Goal: Task Accomplishment & Management: Use online tool/utility

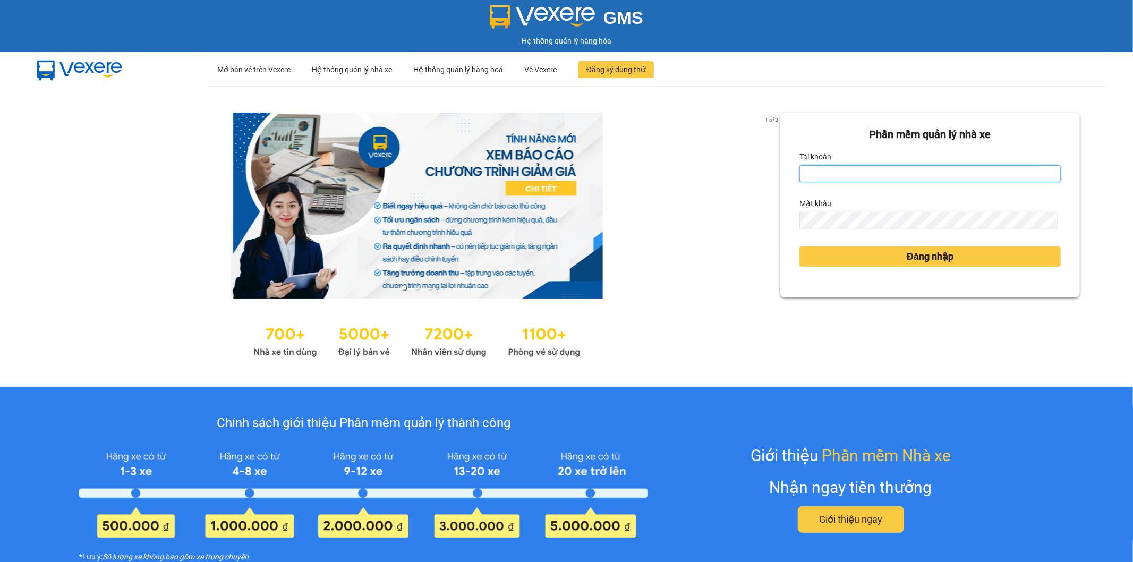
click at [820, 168] on input "Tài khoản" at bounding box center [929, 173] width 261 height 17
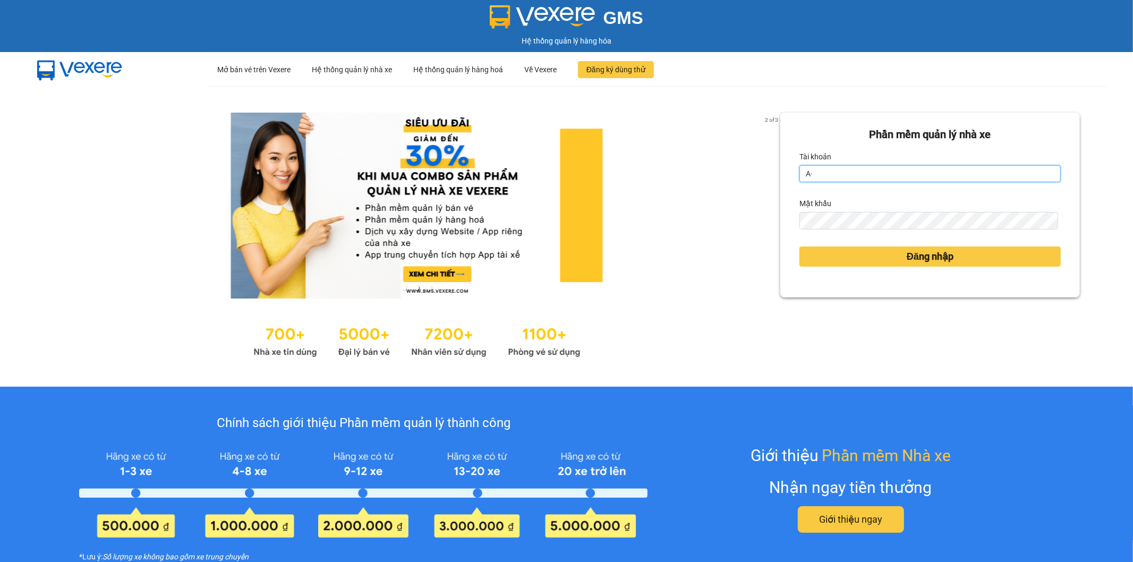
type input "A"
type input "bthanh.thoidai"
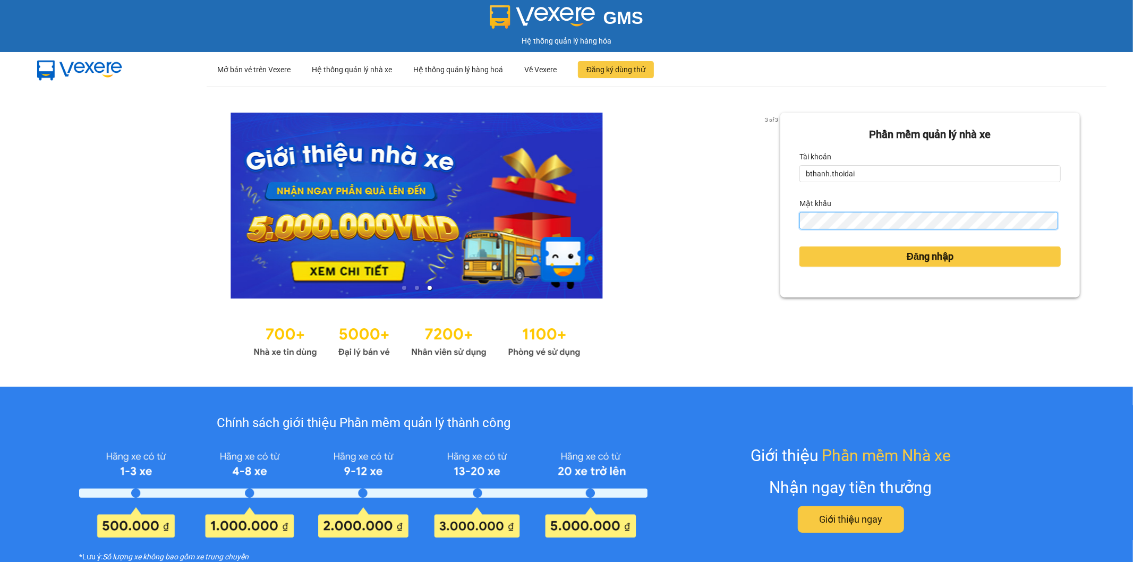
click at [645, 224] on div "3 of 3 Phần mềm quản lý nhà xe Tài khoản bthanh.thoidai Mật khẩu Đăng nhập" at bounding box center [566, 236] width 1133 height 301
click at [823, 253] on button "Đăng nhập" at bounding box center [929, 256] width 261 height 20
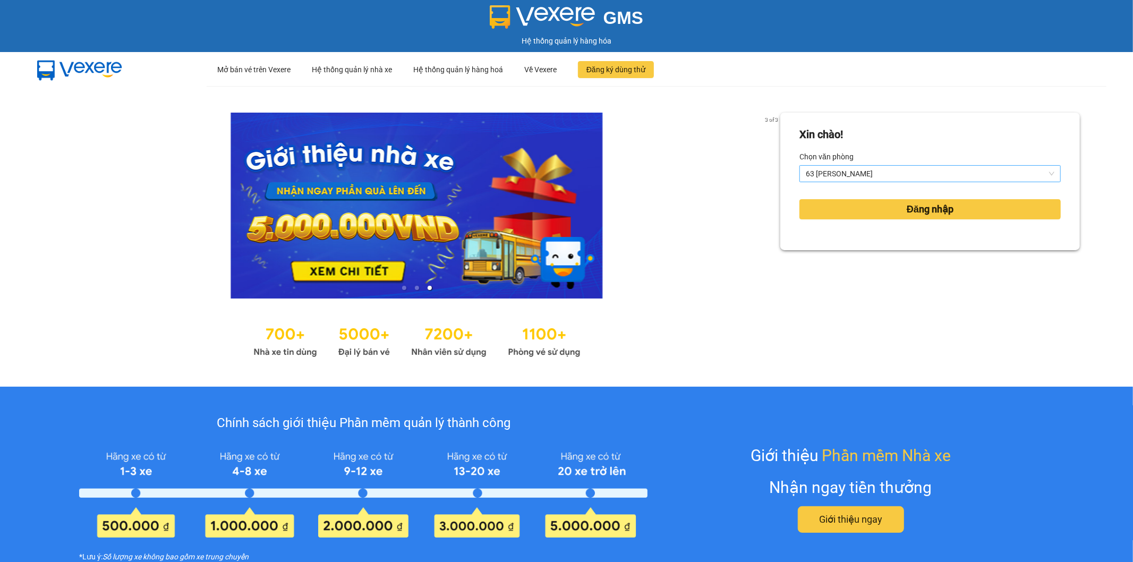
click at [834, 167] on span "63 [PERSON_NAME]" at bounding box center [930, 174] width 249 height 16
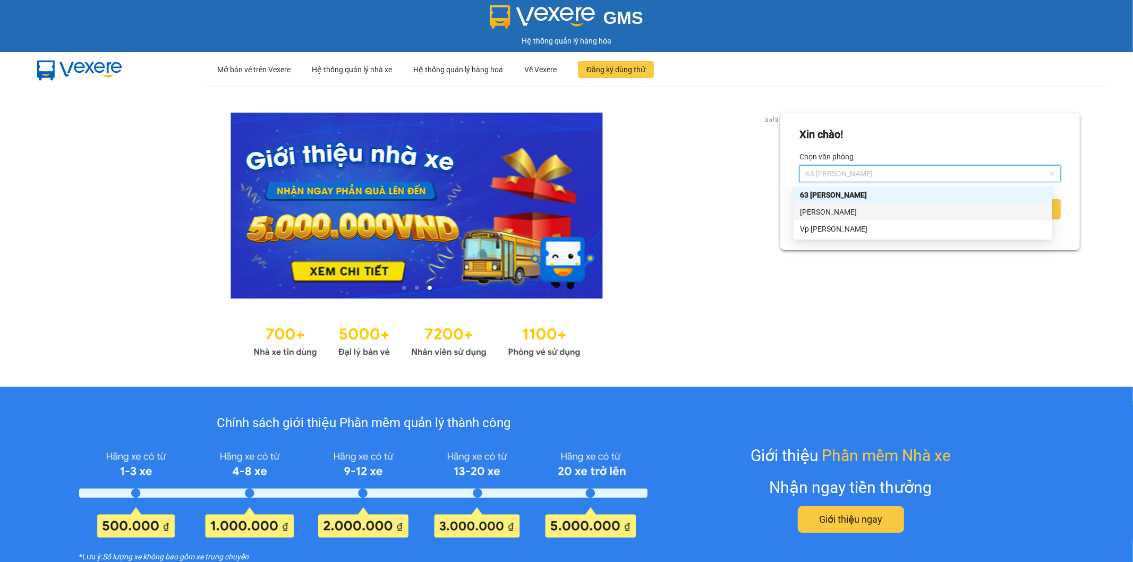
click at [825, 211] on div "[PERSON_NAME]" at bounding box center [923, 212] width 246 height 12
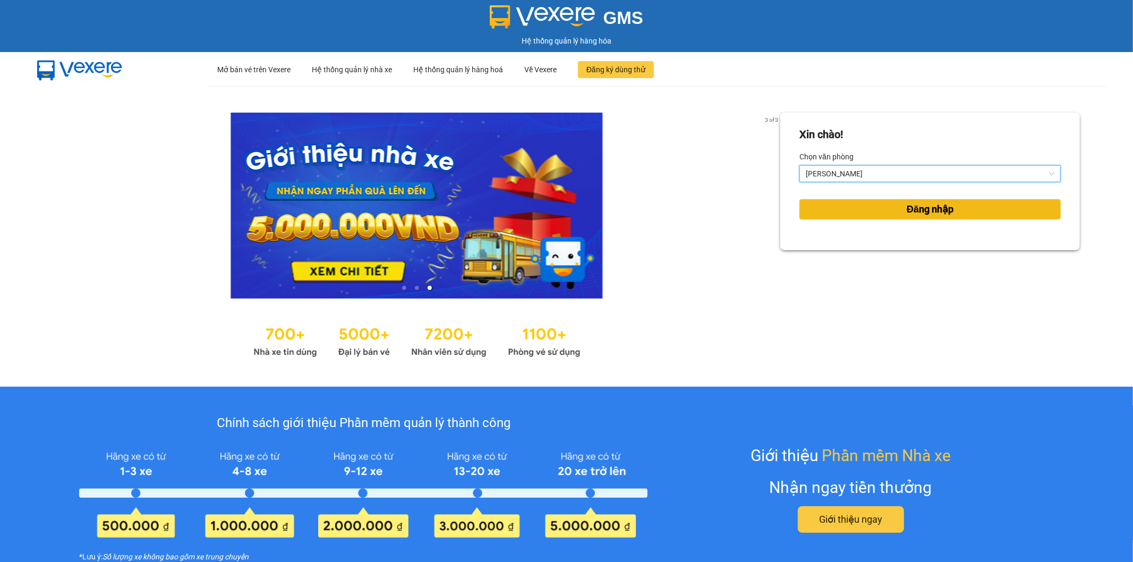
click at [885, 209] on button "Đăng nhập" at bounding box center [929, 209] width 261 height 20
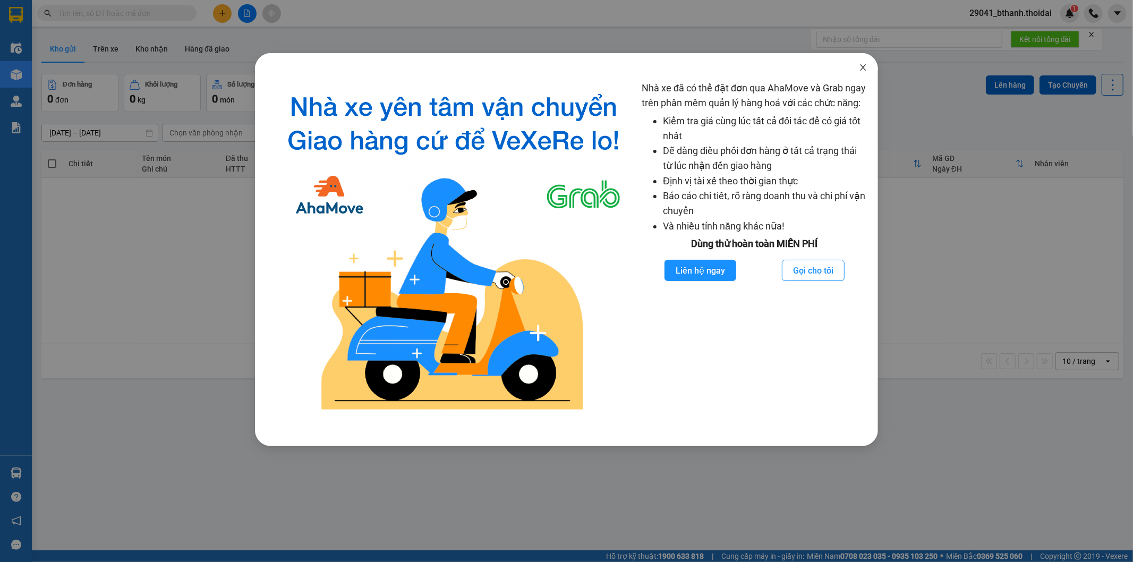
click at [862, 65] on icon "close" at bounding box center [863, 67] width 8 height 8
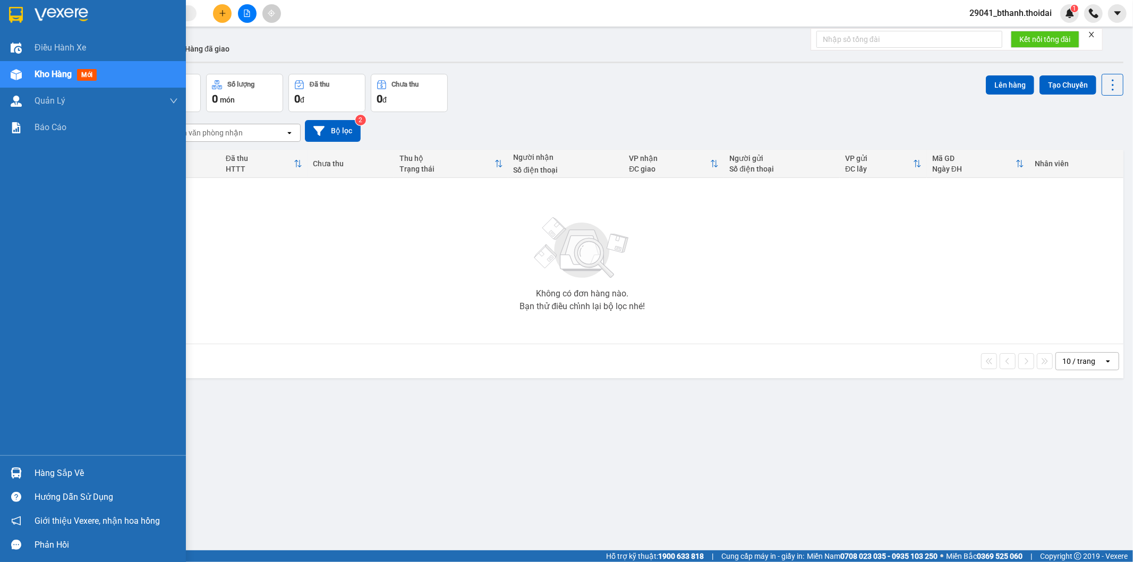
click at [49, 474] on div "Hàng sắp về" at bounding box center [106, 473] width 143 height 16
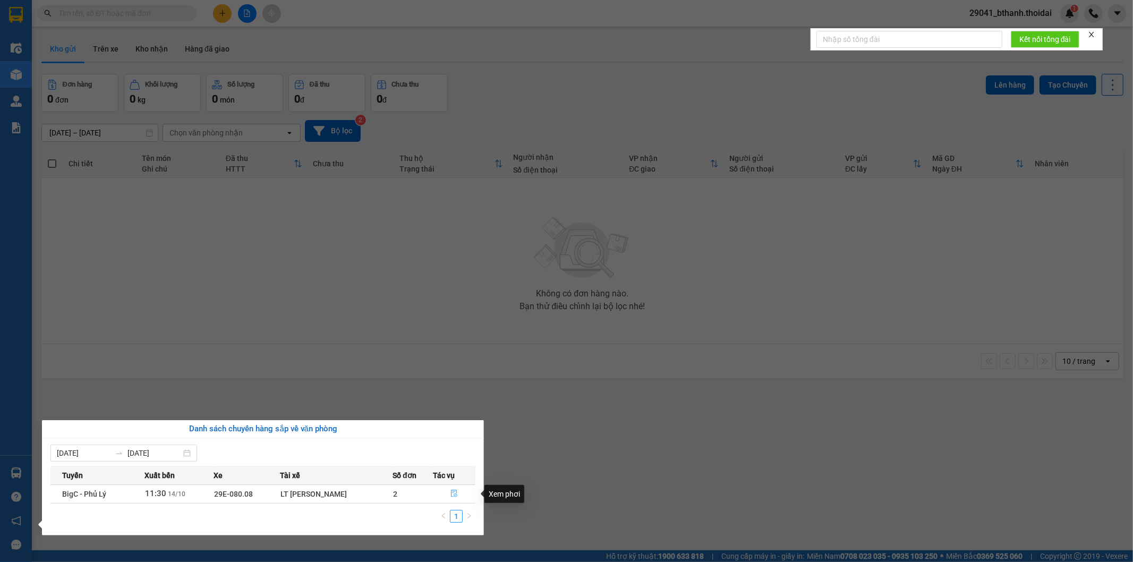
click at [450, 493] on icon "file-done" at bounding box center [453, 493] width 7 height 7
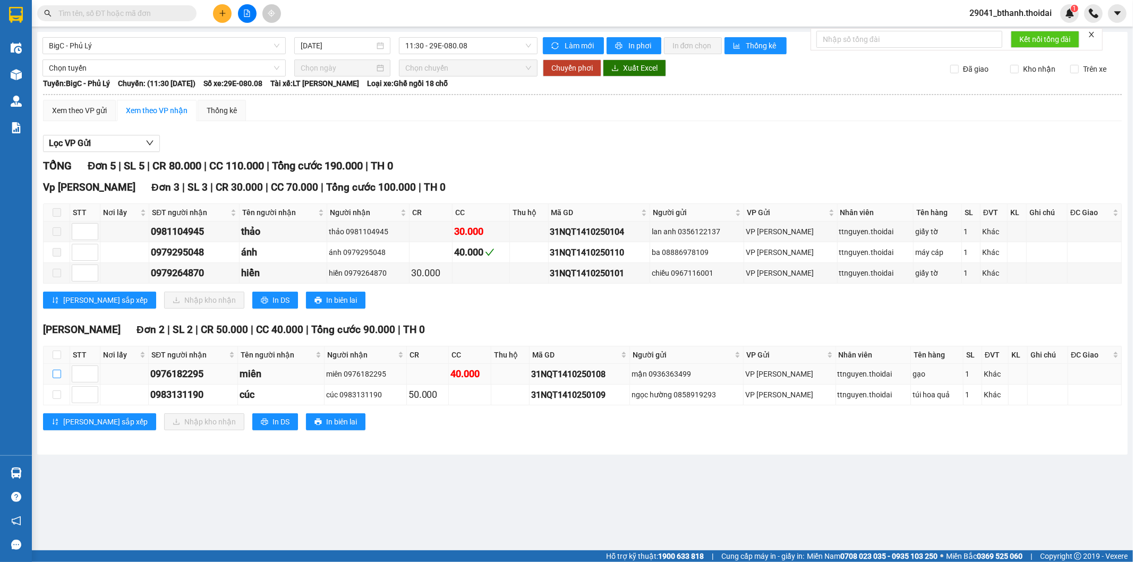
click at [56, 374] on input "checkbox" at bounding box center [57, 374] width 8 height 8
checkbox input "true"
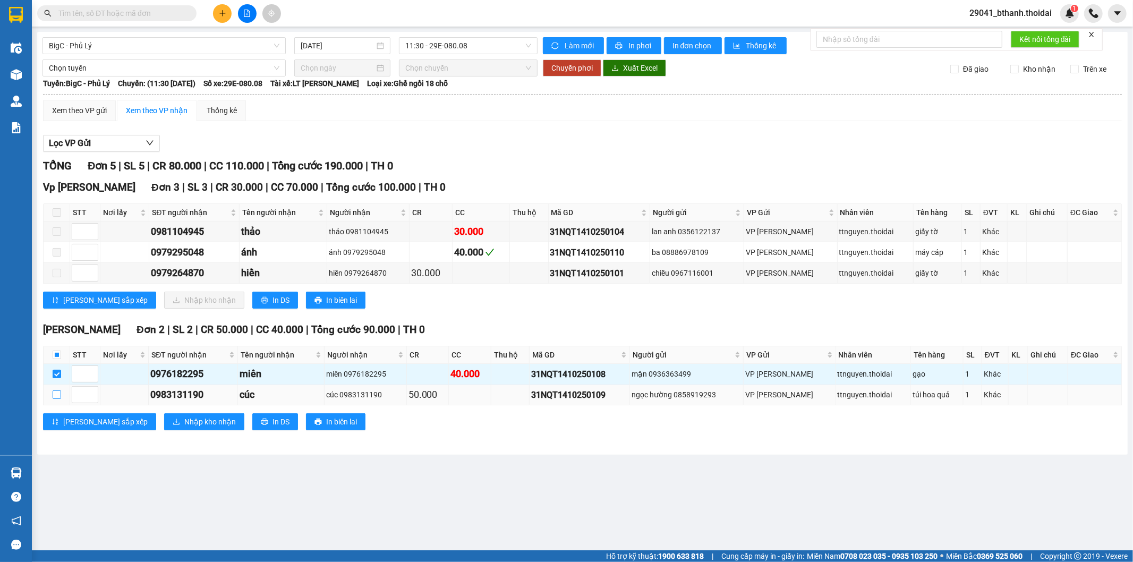
click at [59, 391] on input "checkbox" at bounding box center [57, 394] width 8 height 8
checkbox input "true"
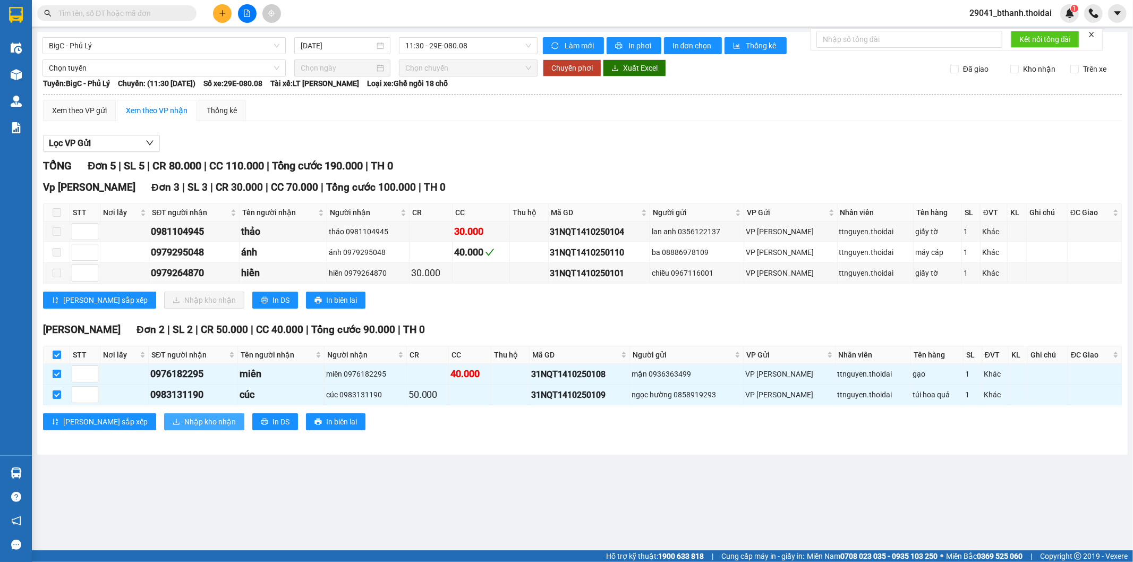
click at [184, 421] on span "Nhập kho nhận" at bounding box center [210, 422] width 52 height 12
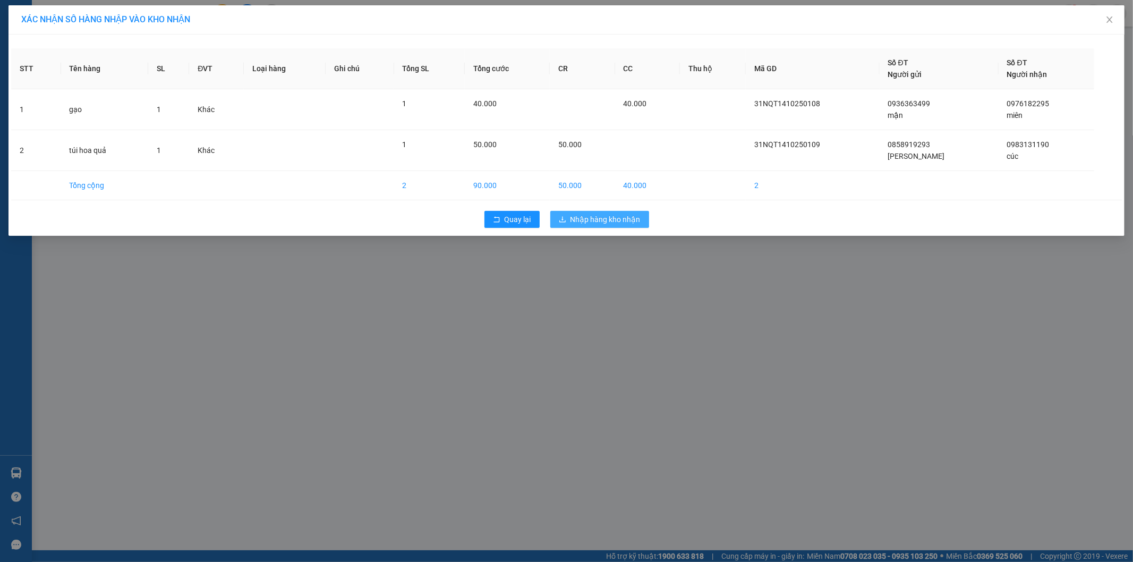
click at [586, 218] on span "Nhập hàng kho nhận" at bounding box center [606, 220] width 70 height 12
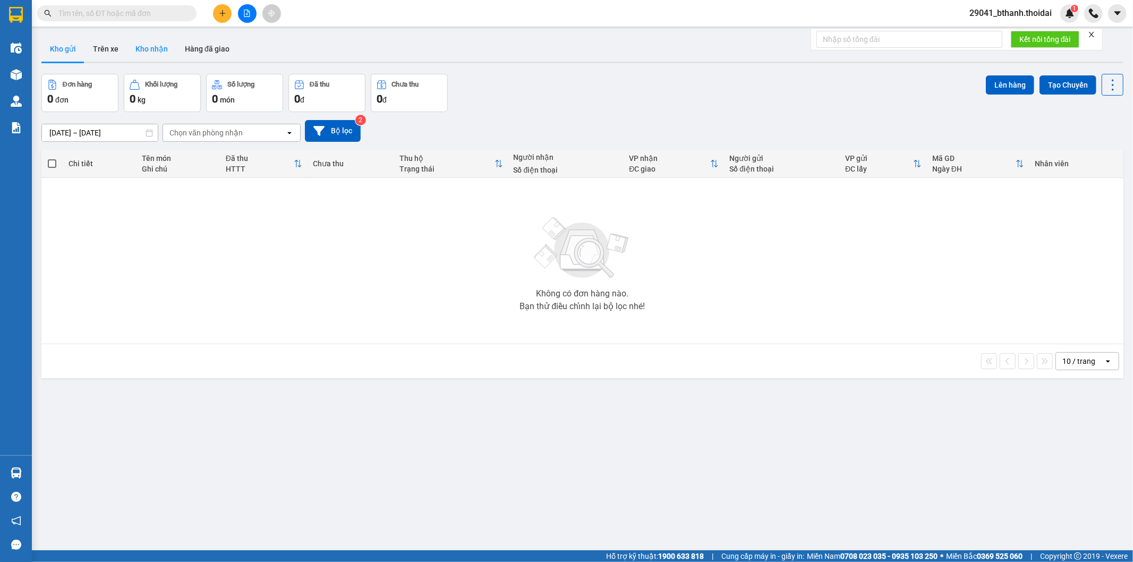
click at [162, 43] on button "Kho nhận" at bounding box center [151, 48] width 49 height 25
